Goal: Find specific fact: Find specific fact

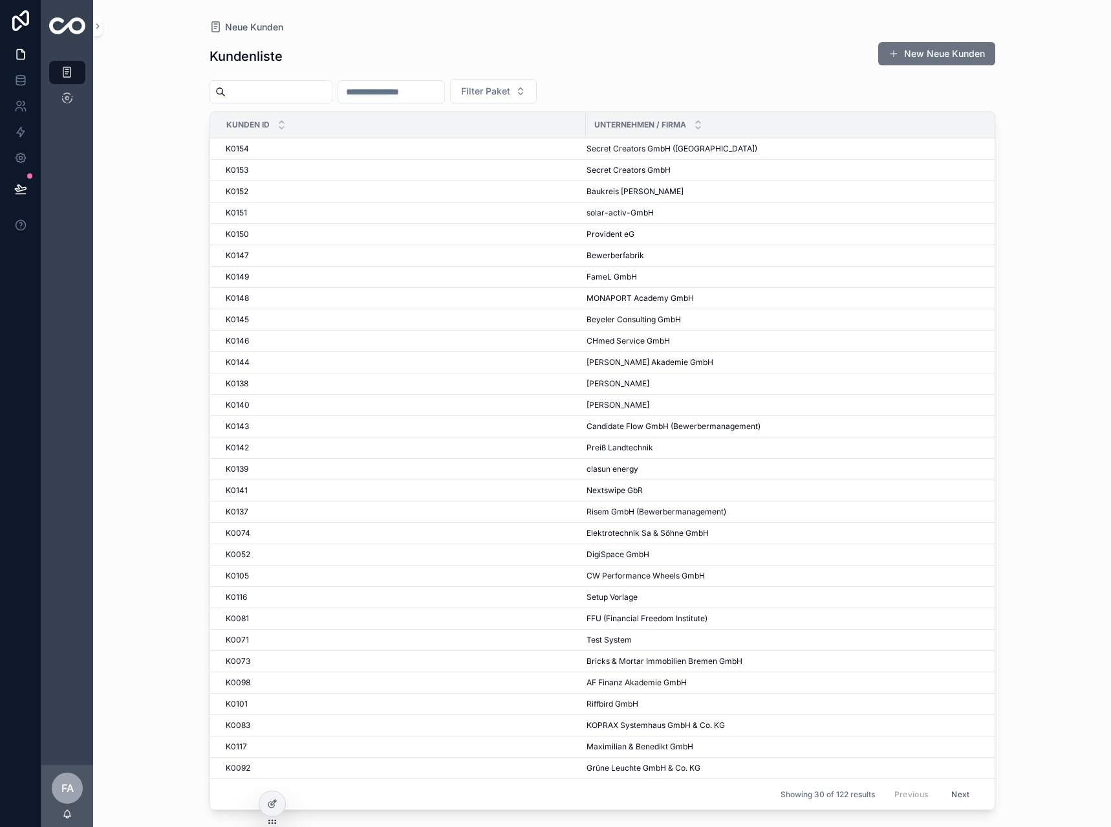
drag, startPoint x: 405, startPoint y: 98, endPoint x: 536, endPoint y: 132, distance: 135.6
click at [405, 98] on input "scrollable content" at bounding box center [391, 92] width 106 height 18
click at [648, 185] on td "Baukreis Antonitsch GesmbH Baukreis [PERSON_NAME]" at bounding box center [795, 191] width 418 height 21
click at [648, 189] on span "Baukreis [PERSON_NAME]" at bounding box center [635, 191] width 97 height 10
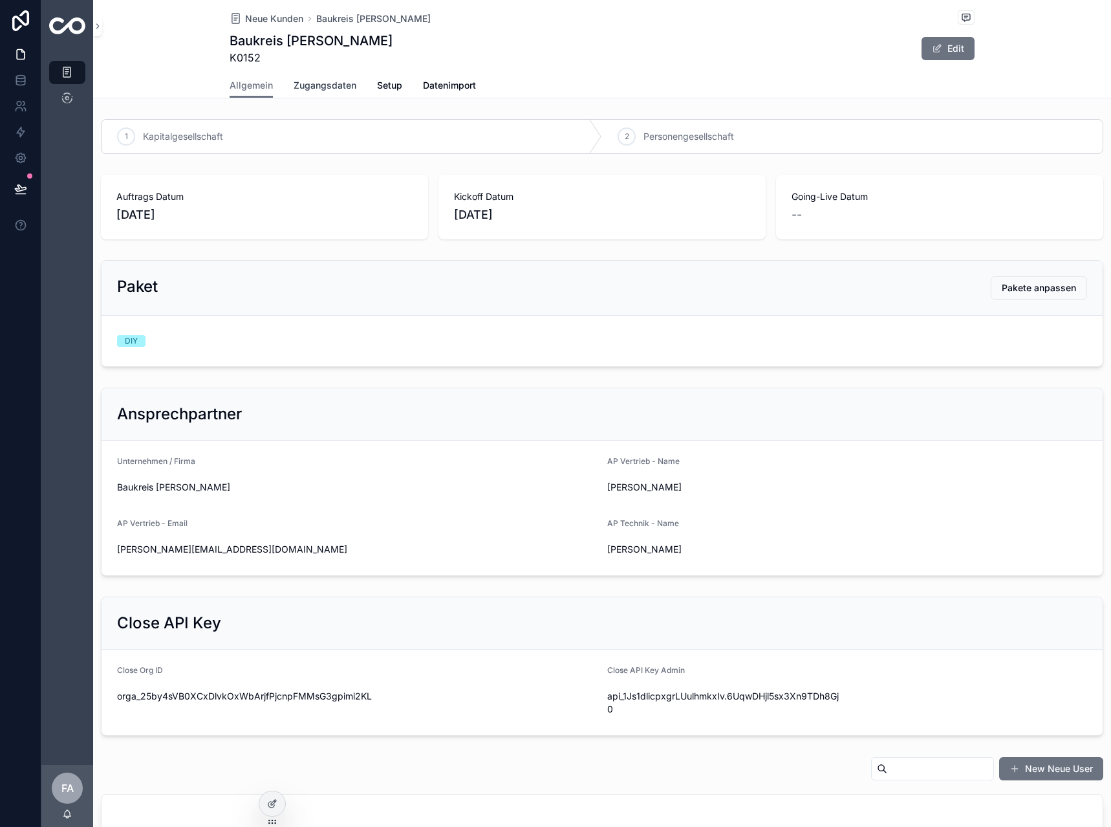
click at [333, 91] on span "Zugangsdaten" at bounding box center [325, 85] width 63 height 13
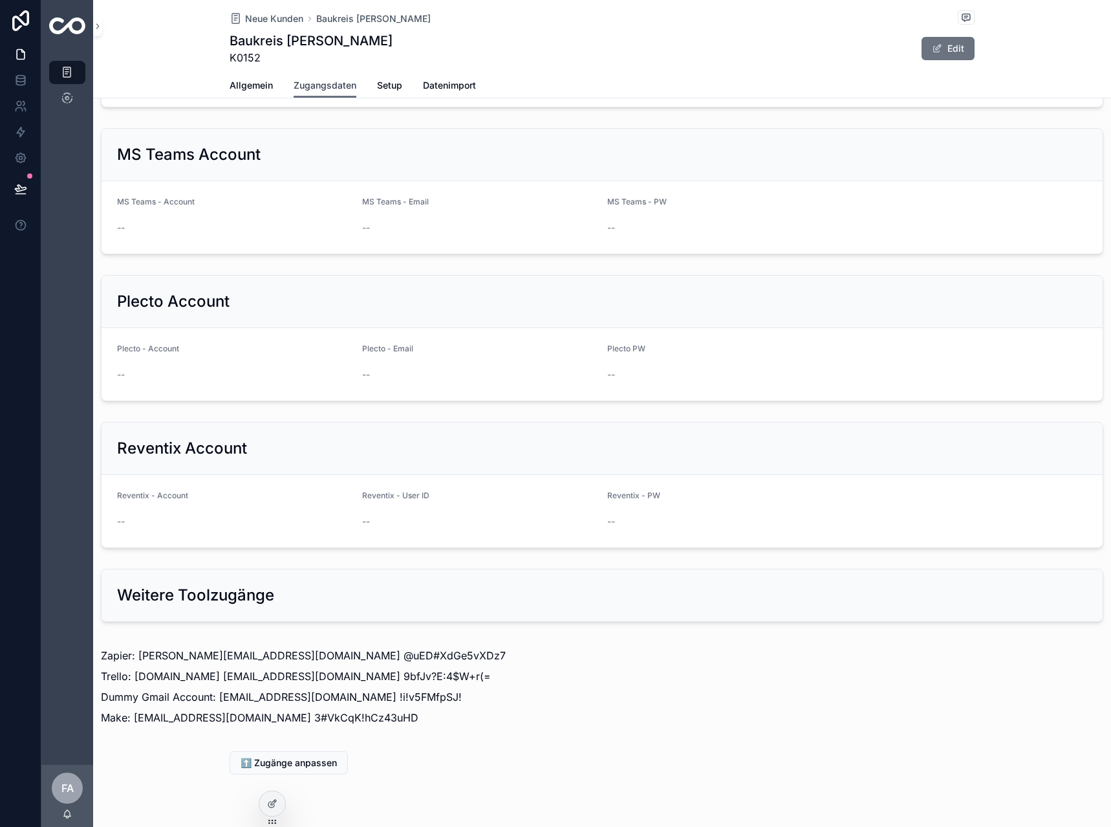
scroll to position [1080, 0]
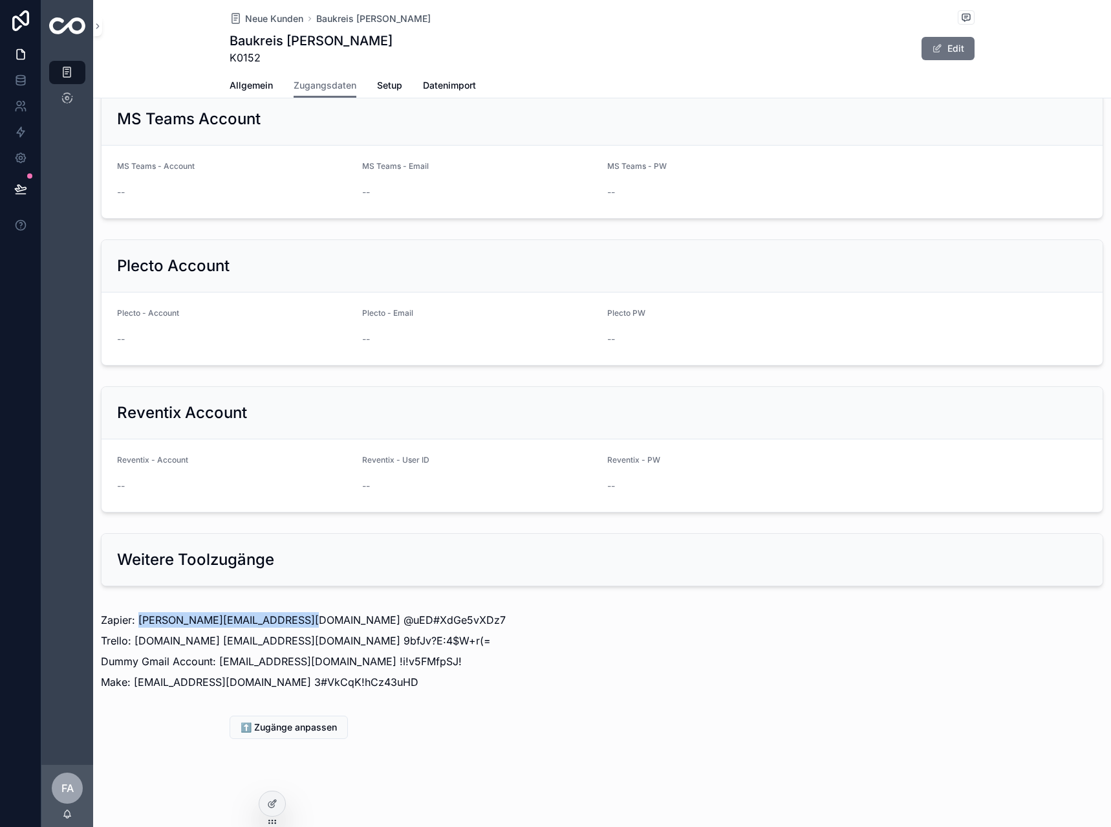
drag, startPoint x: 136, startPoint y: 620, endPoint x: 286, endPoint y: 612, distance: 149.7
click at [286, 612] on p "Zapier: [PERSON_NAME][EMAIL_ADDRESS][DOMAIN_NAME] @uED#XdGe5vXDz7" at bounding box center [602, 620] width 1003 height 16
copy p "[PERSON_NAME][EMAIL_ADDRESS][DOMAIN_NAME]"
drag, startPoint x: 387, startPoint y: 619, endPoint x: 292, endPoint y: 620, distance: 95.1
click at [292, 620] on p "Zapier: [PERSON_NAME][EMAIL_ADDRESS][DOMAIN_NAME] @uED#XdGe5vXDz7" at bounding box center [602, 620] width 1003 height 16
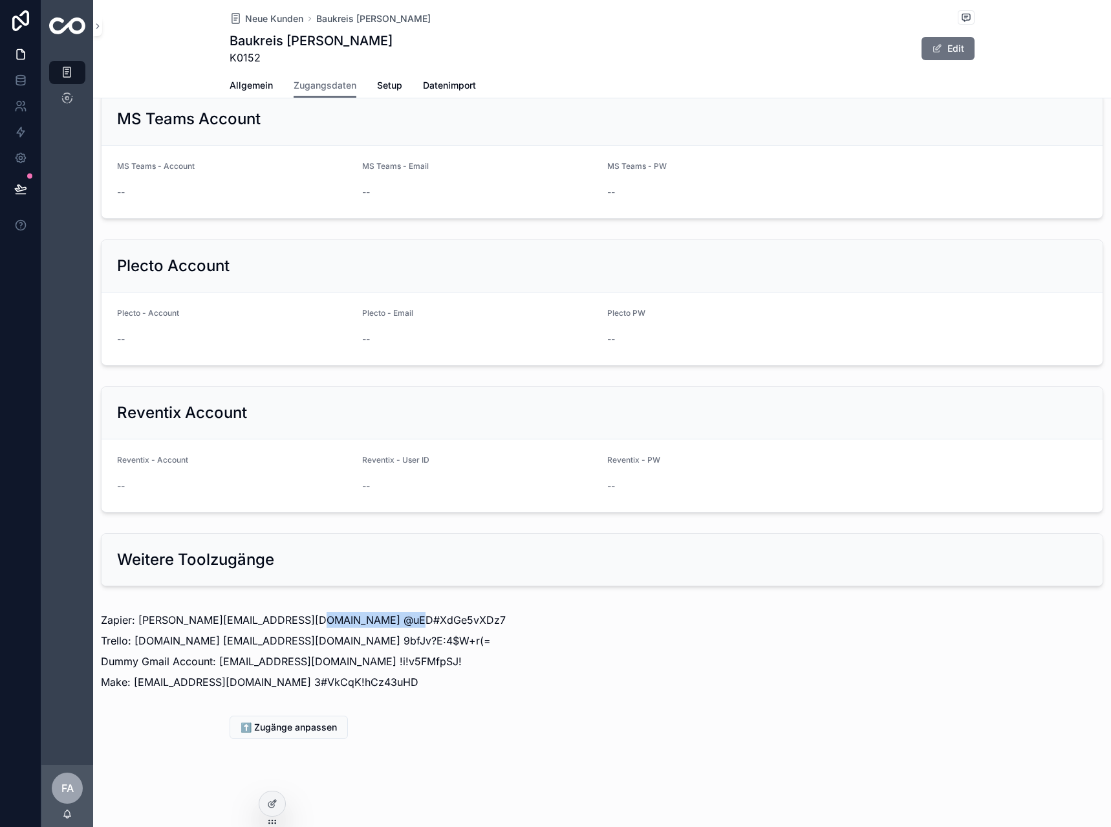
copy p "@uED#XdGe5vXDz7"
